Goal: Check status

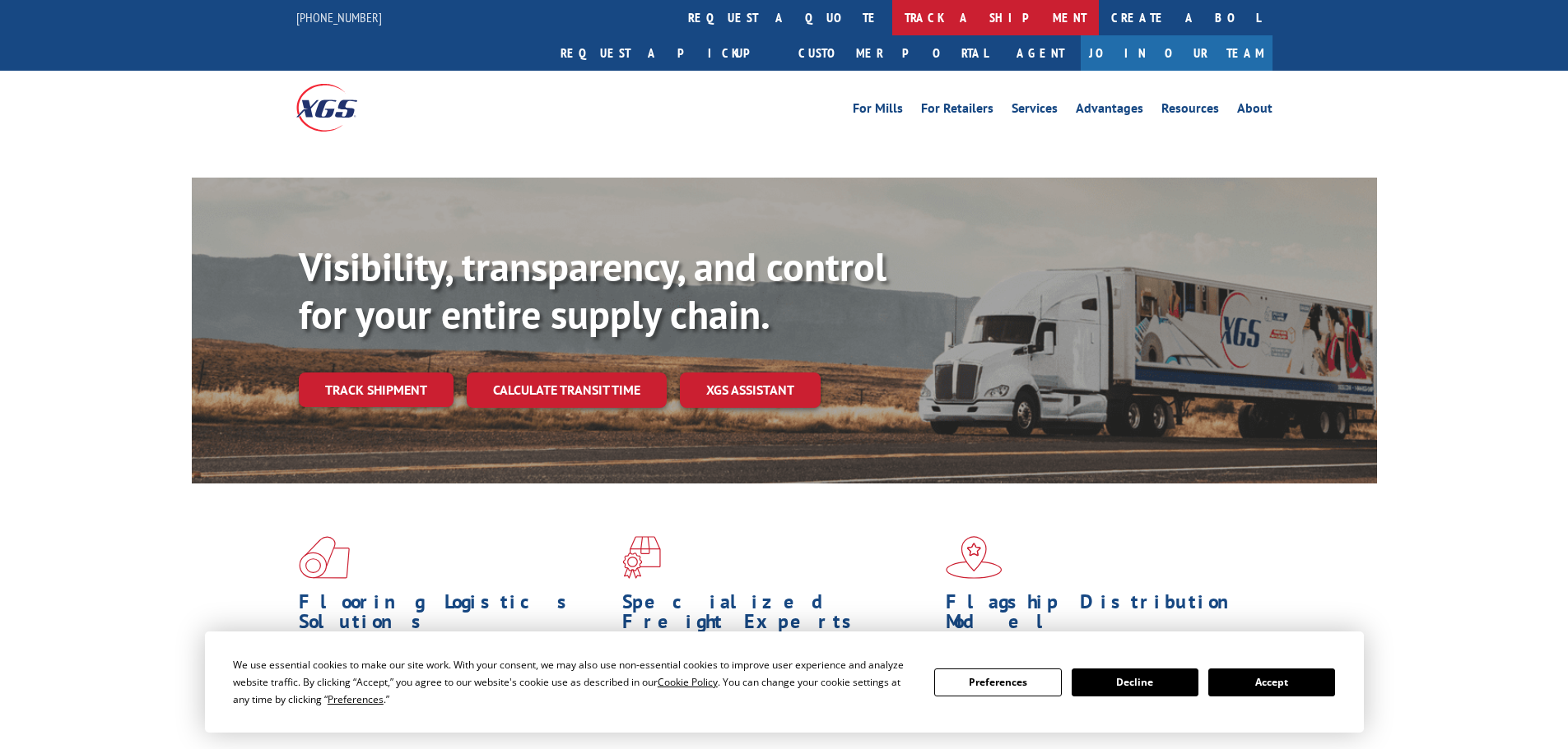
click at [892, 16] on link "track a shipment" at bounding box center [994, 18] width 206 height 35
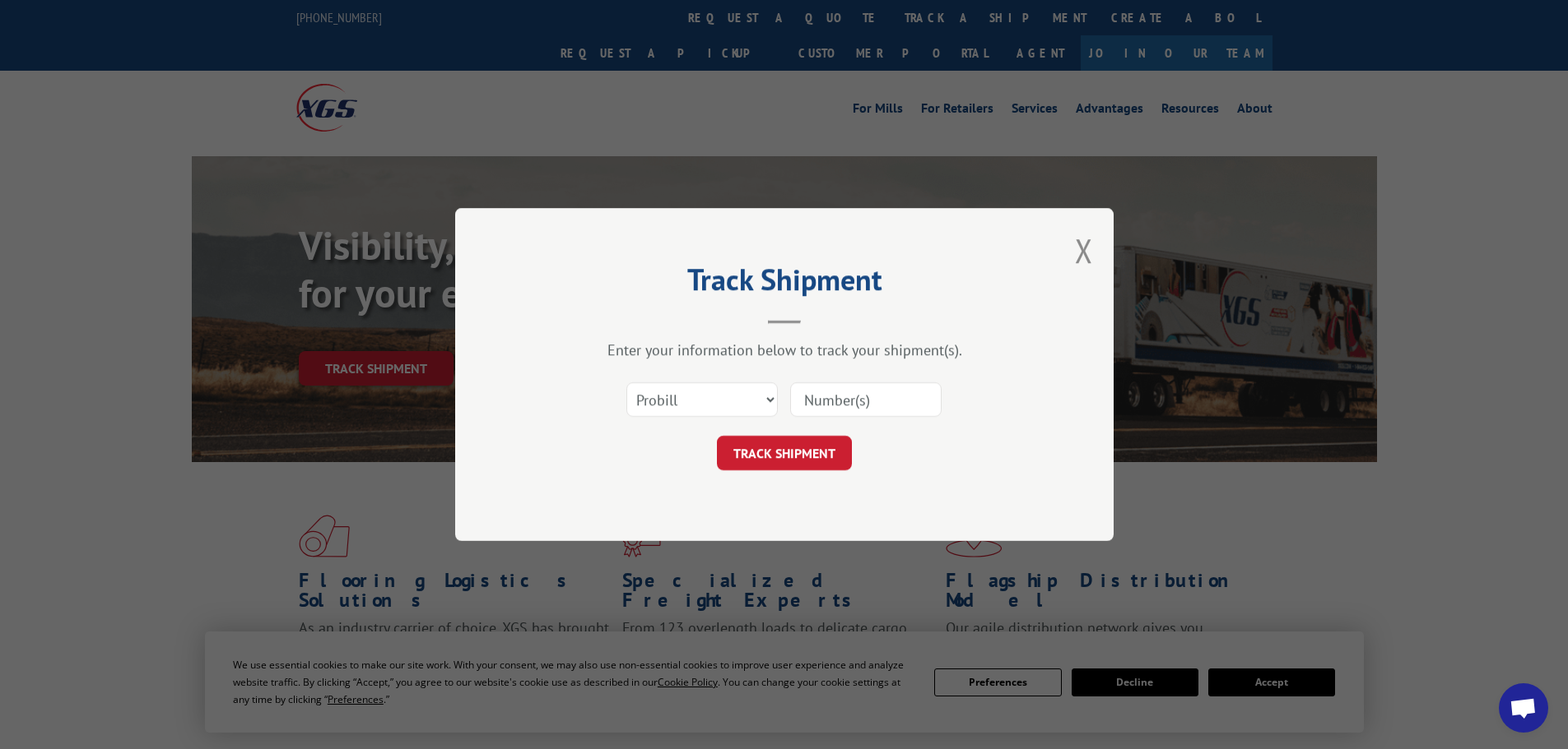
click at [689, 400] on select "Select category... Probill BOL PO" at bounding box center [702, 400] width 151 height 34
select select "bol"
click at [626, 383] on select "Select category... Probill BOL PO" at bounding box center [702, 400] width 151 height 34
click at [819, 403] on input at bounding box center [865, 400] width 151 height 34
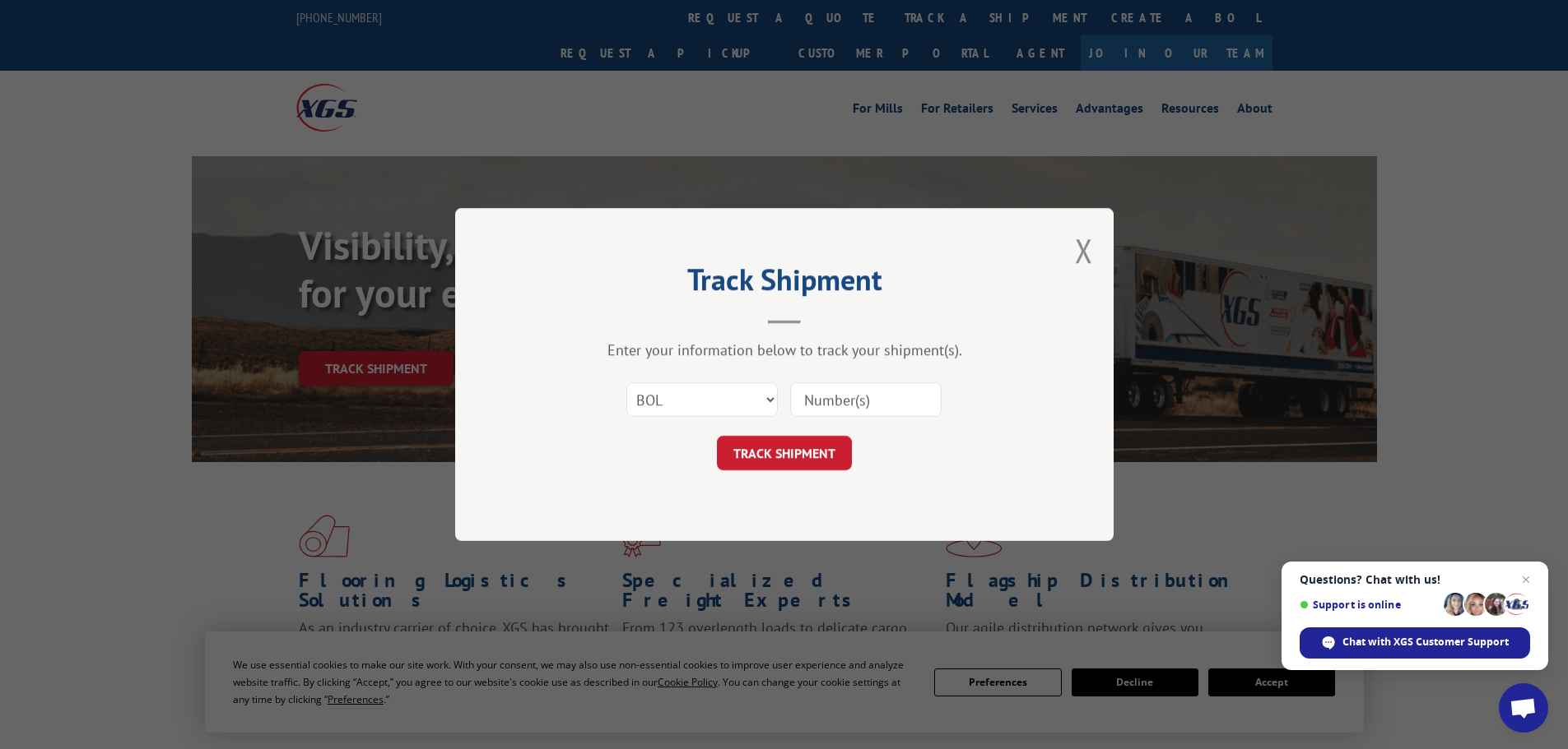
paste input "5303091"
type input "5303091"
click at [787, 450] on button "TRACK SHIPMENT" at bounding box center [784, 453] width 135 height 34
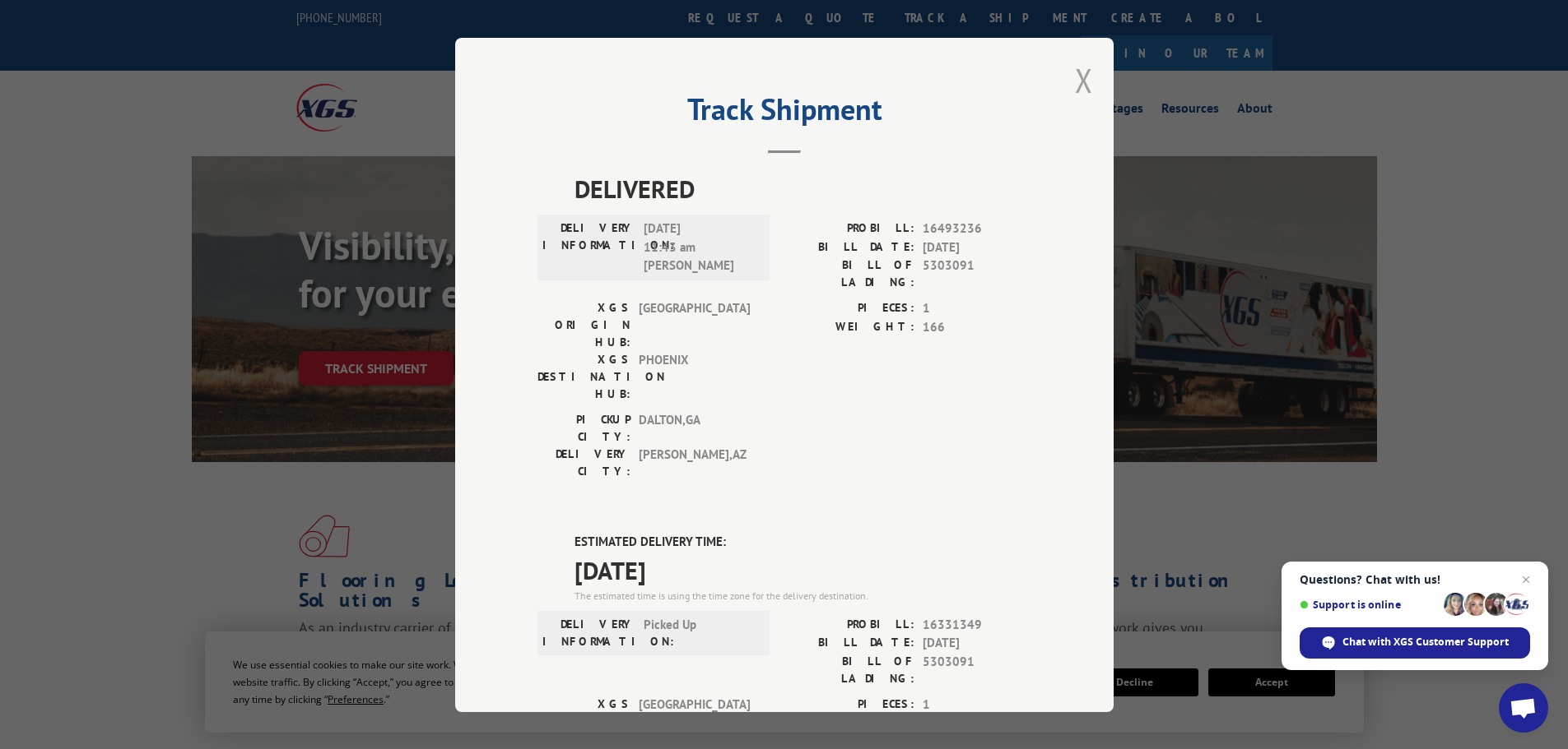
click at [1080, 77] on button "Close modal" at bounding box center [1083, 81] width 18 height 44
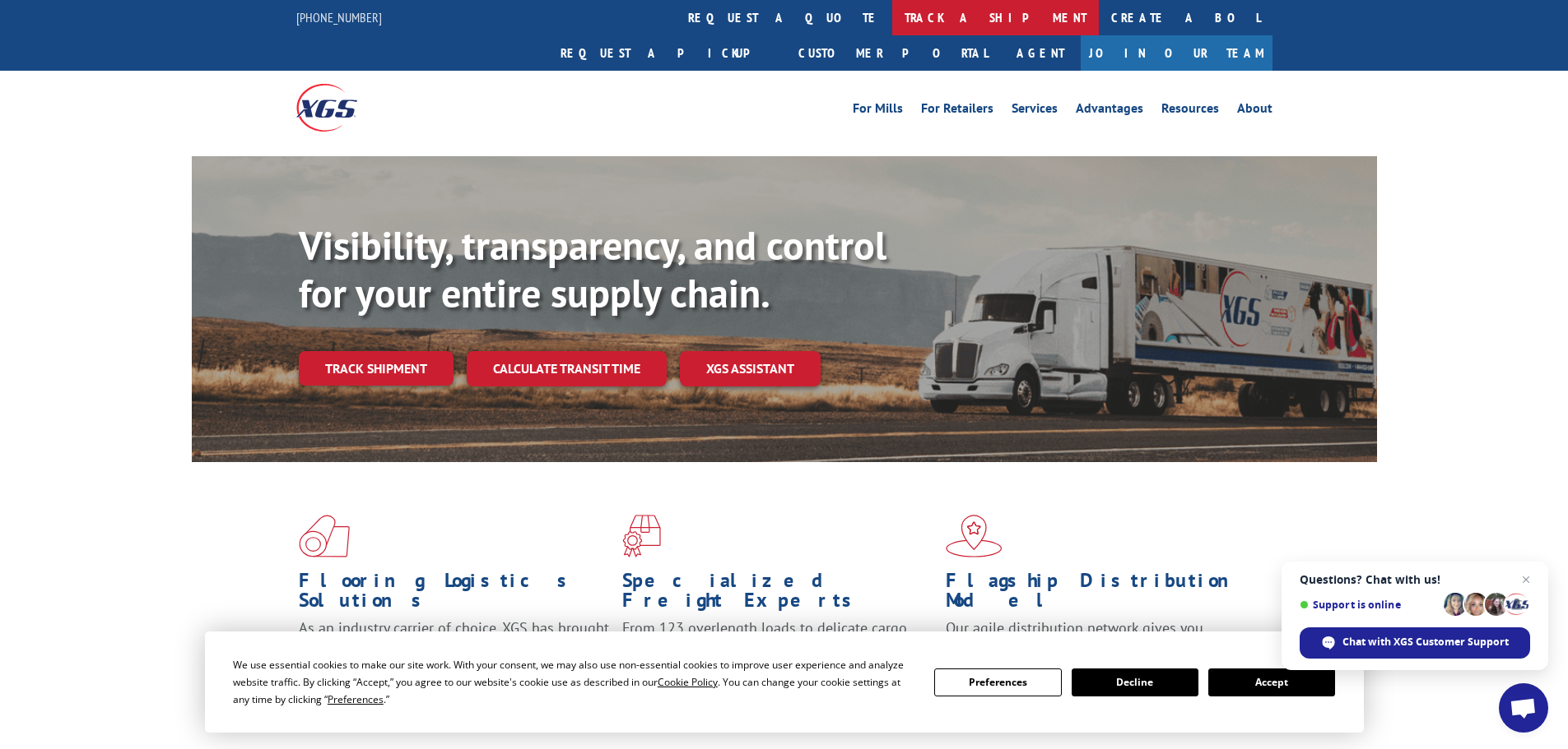
click at [892, 19] on link "track a shipment" at bounding box center [994, 18] width 206 height 35
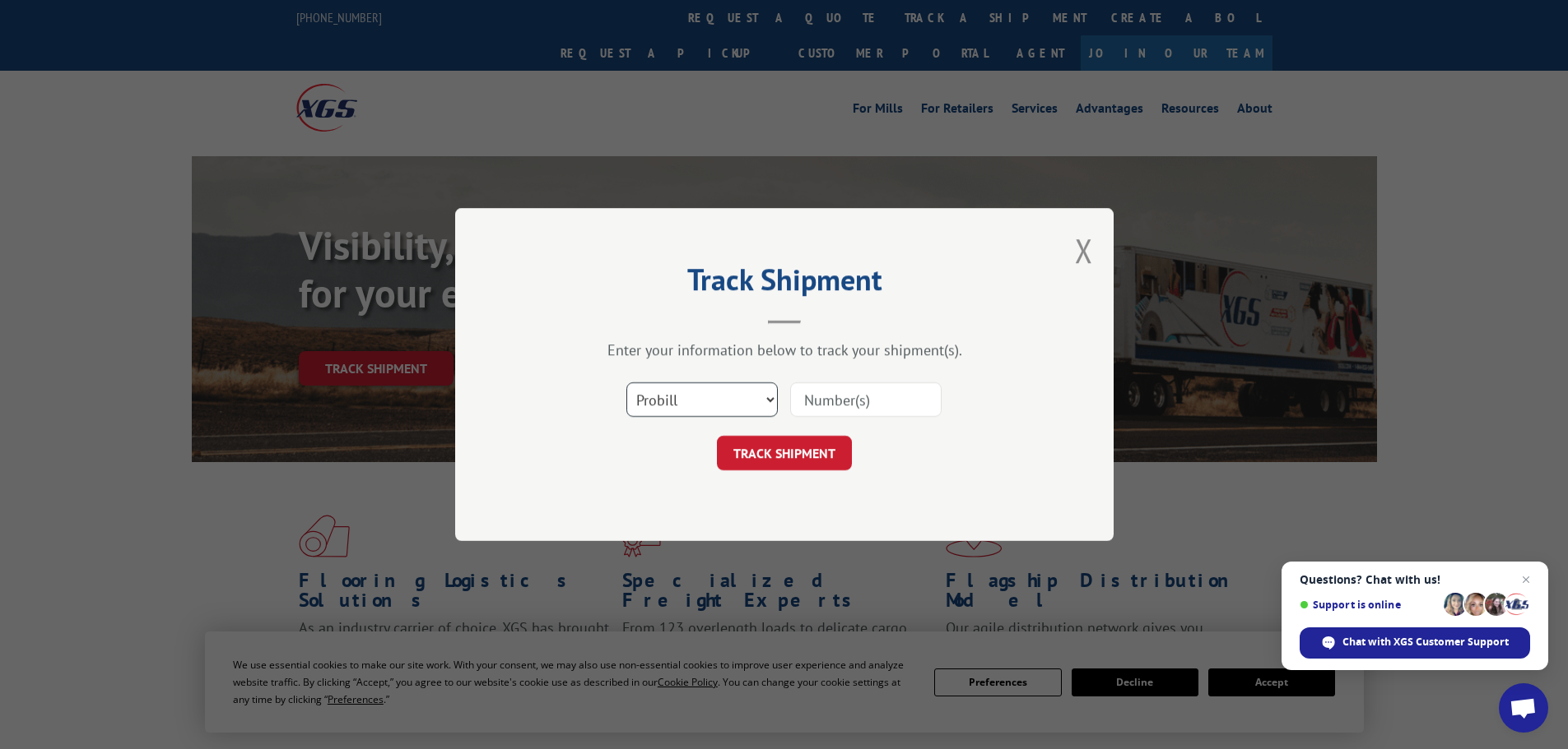
click at [668, 415] on select "Select category... Probill BOL PO" at bounding box center [702, 400] width 151 height 34
select select "bol"
click at [626, 383] on select "Select category... Probill BOL PO" at bounding box center [702, 400] width 151 height 34
click at [826, 398] on input at bounding box center [865, 400] width 151 height 34
paste input "5225813"
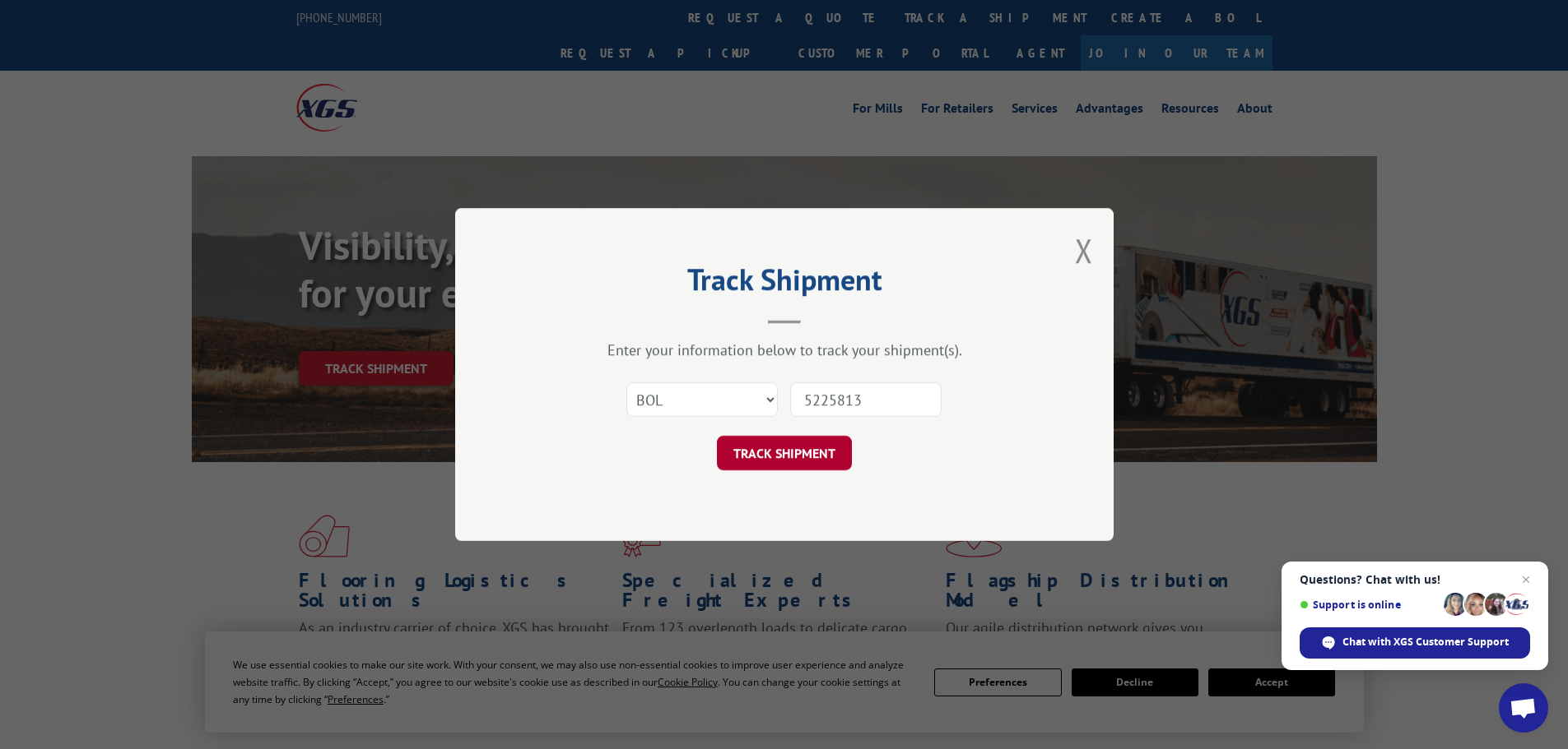
type input "5225813"
click at [777, 443] on button "TRACK SHIPMENT" at bounding box center [784, 453] width 135 height 34
